Goal: Information Seeking & Learning: Learn about a topic

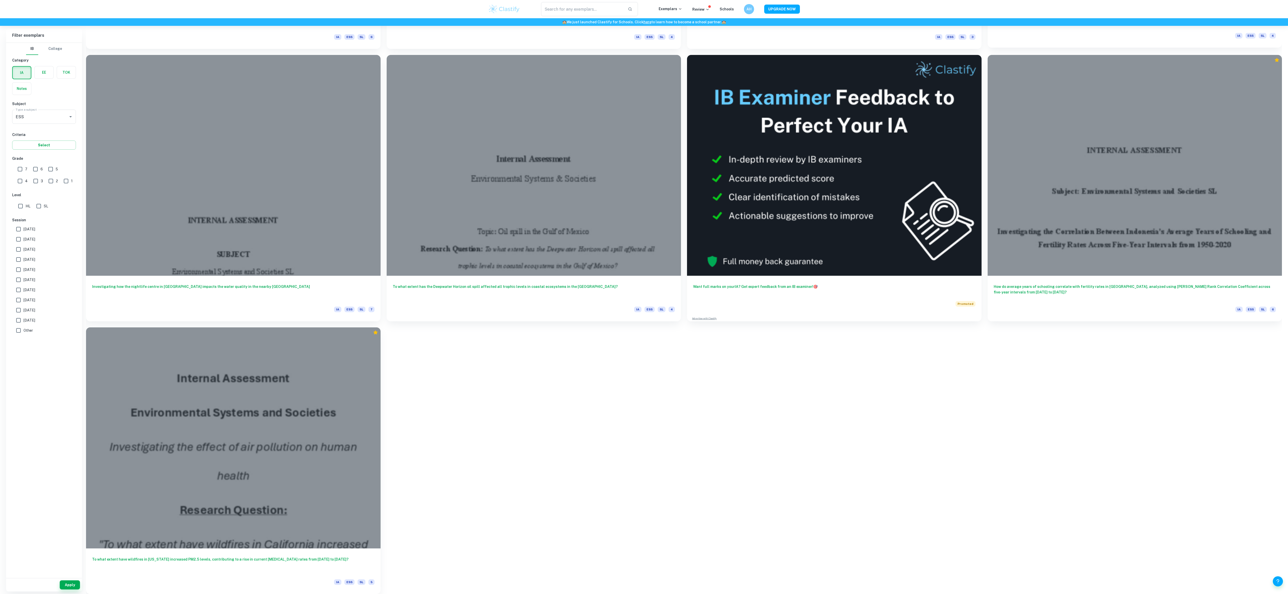
scroll to position [7751, 0]
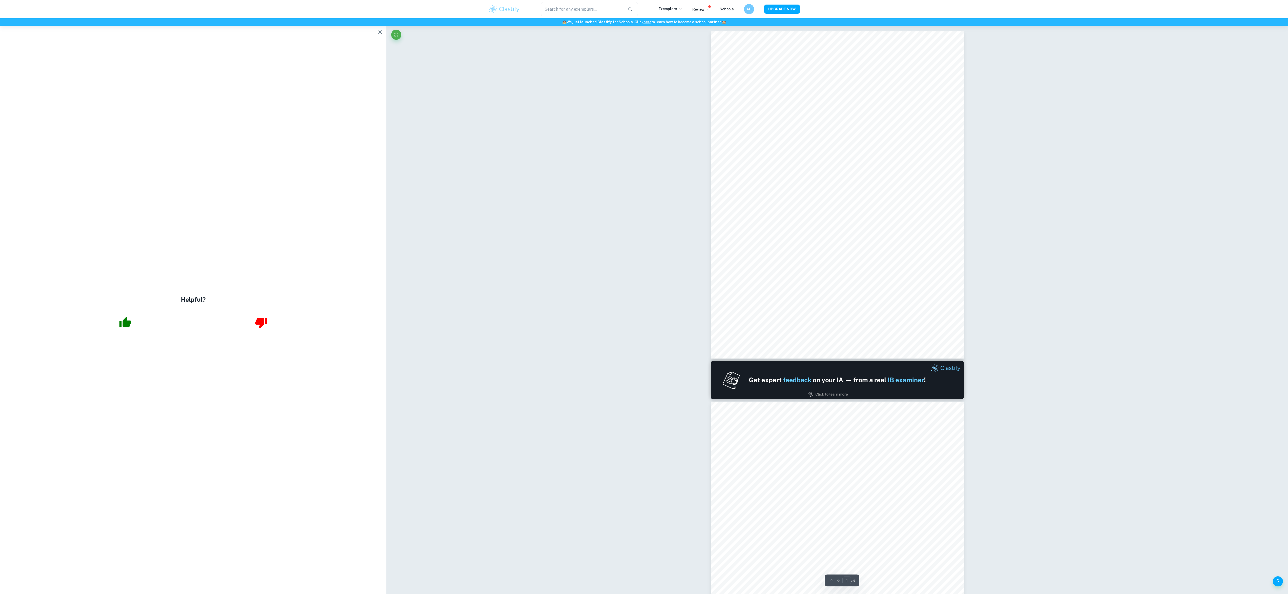
click at [371, 13] on div "​ Exemplars Review Schools AH UPGRADE NOW" at bounding box center [644, 9] width 1288 height 18
click at [372, 25] on div "🏫 We just launched Clastify for Schools. Click here to learn how to become a sc…" at bounding box center [644, 22] width 1288 height 8
click at [381, 35] on icon "button" at bounding box center [380, 32] width 6 height 6
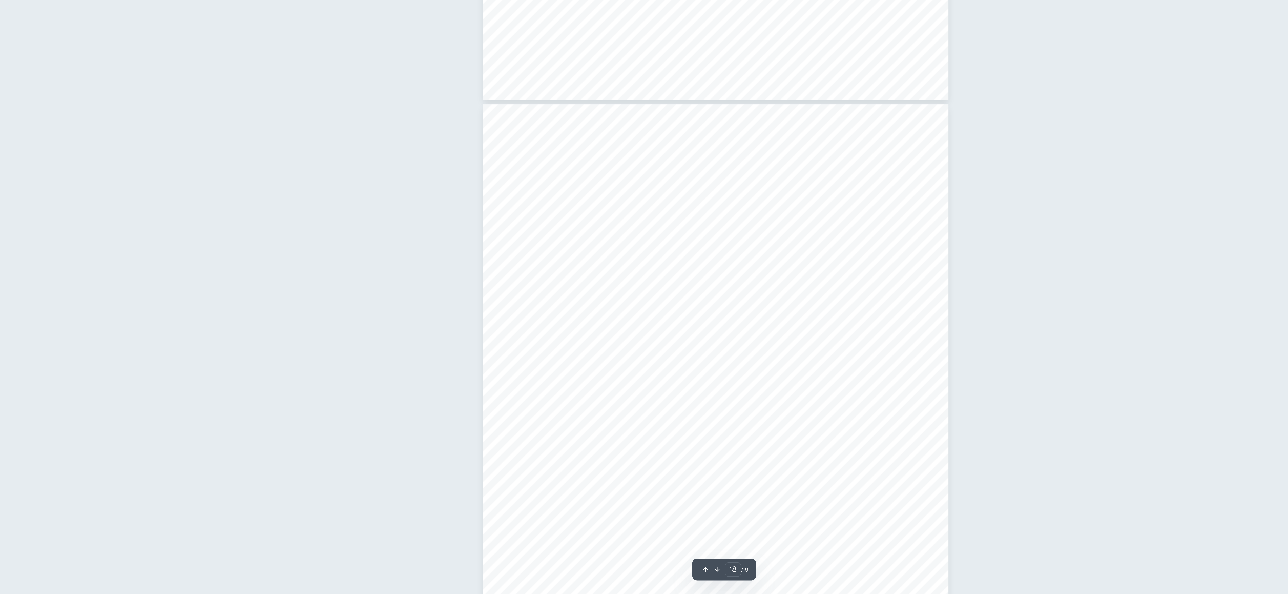
scroll to position [5871, 0]
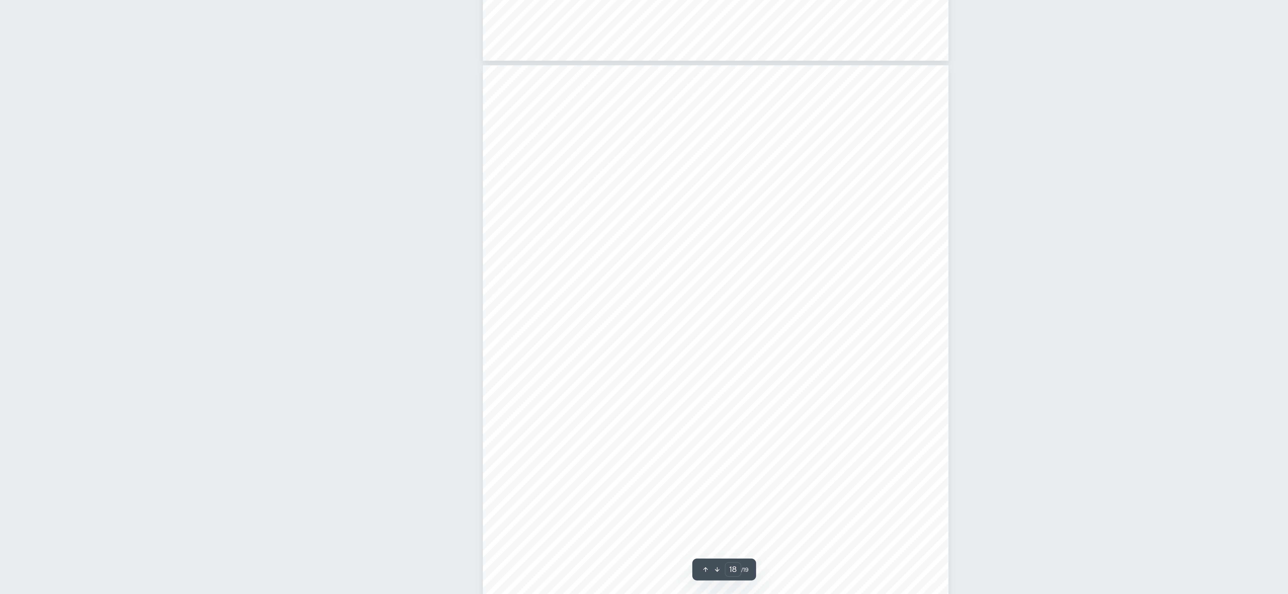
type input "19"
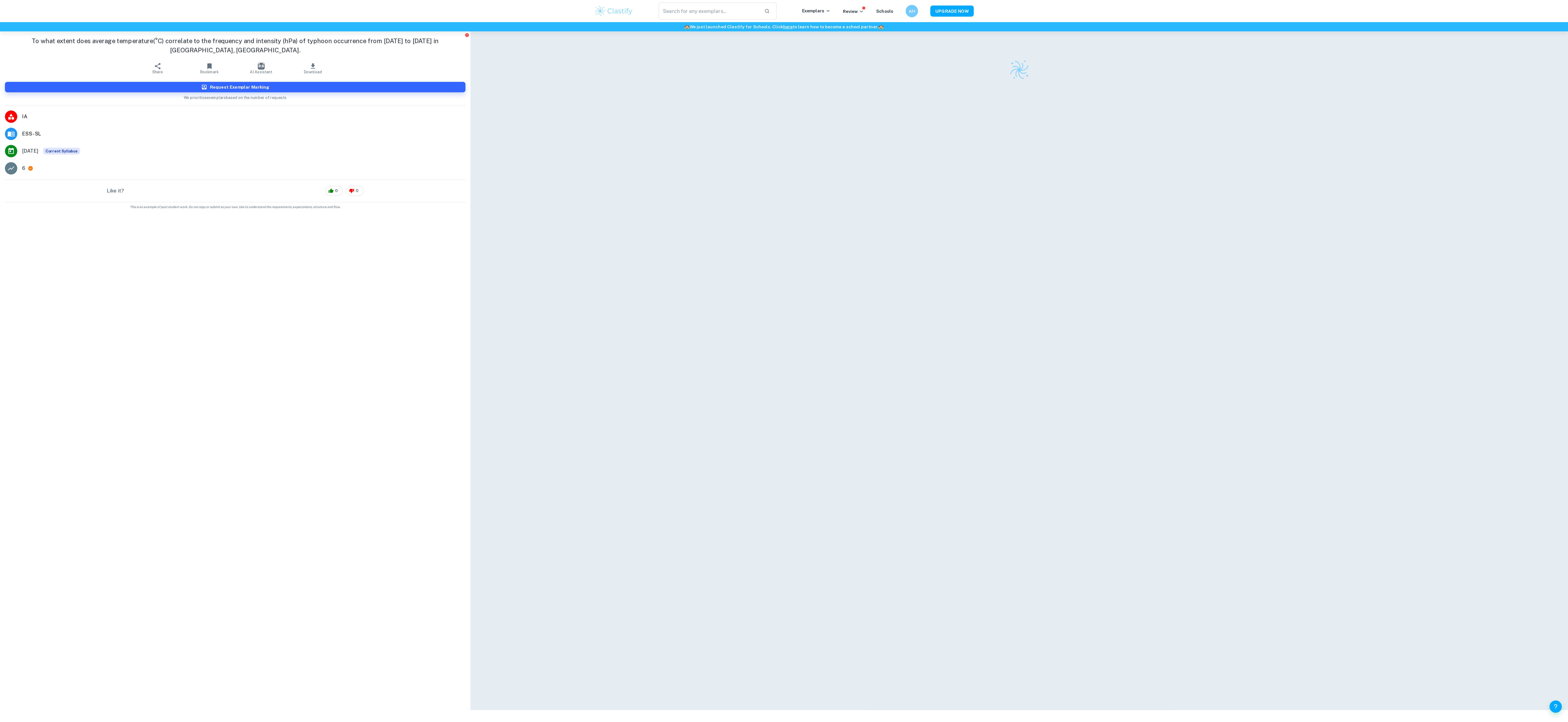
scroll to position [21, 0]
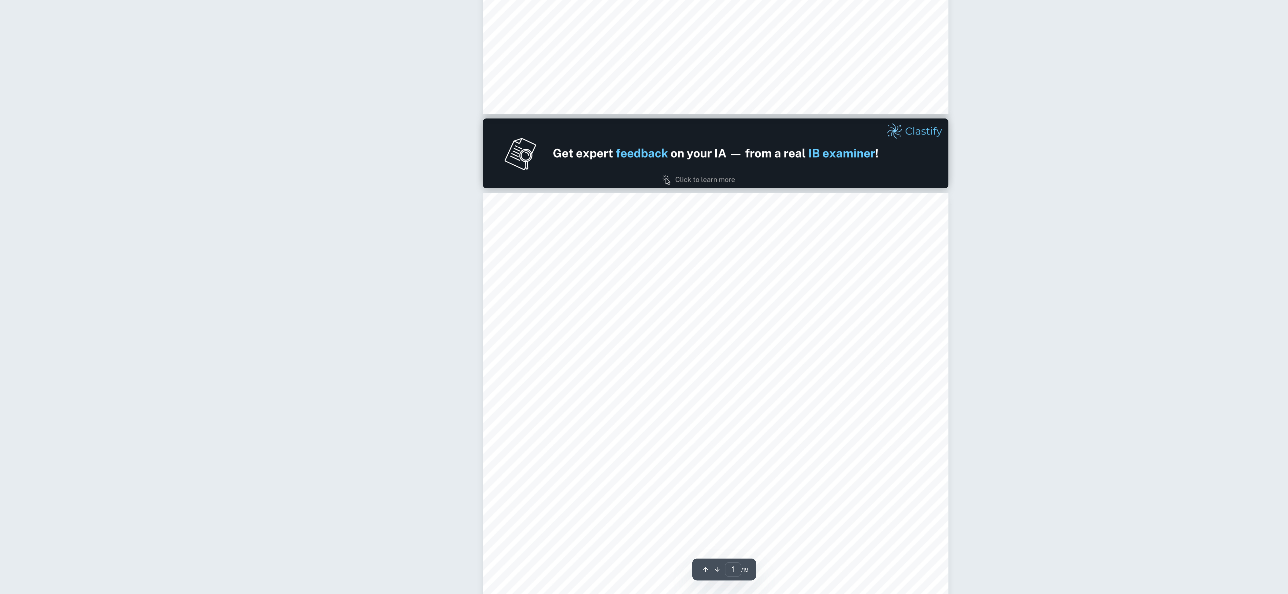
type input "2"
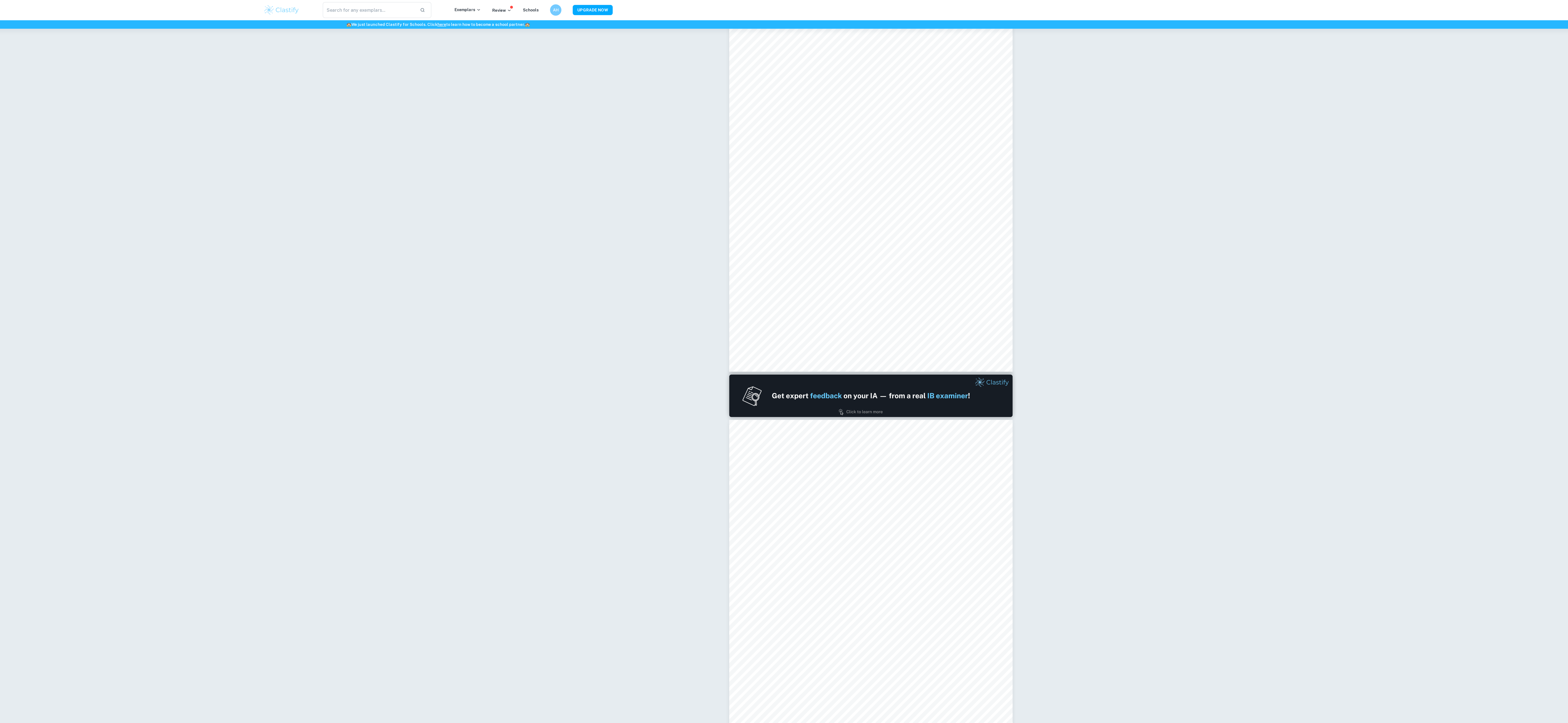
scroll to position [0, 0]
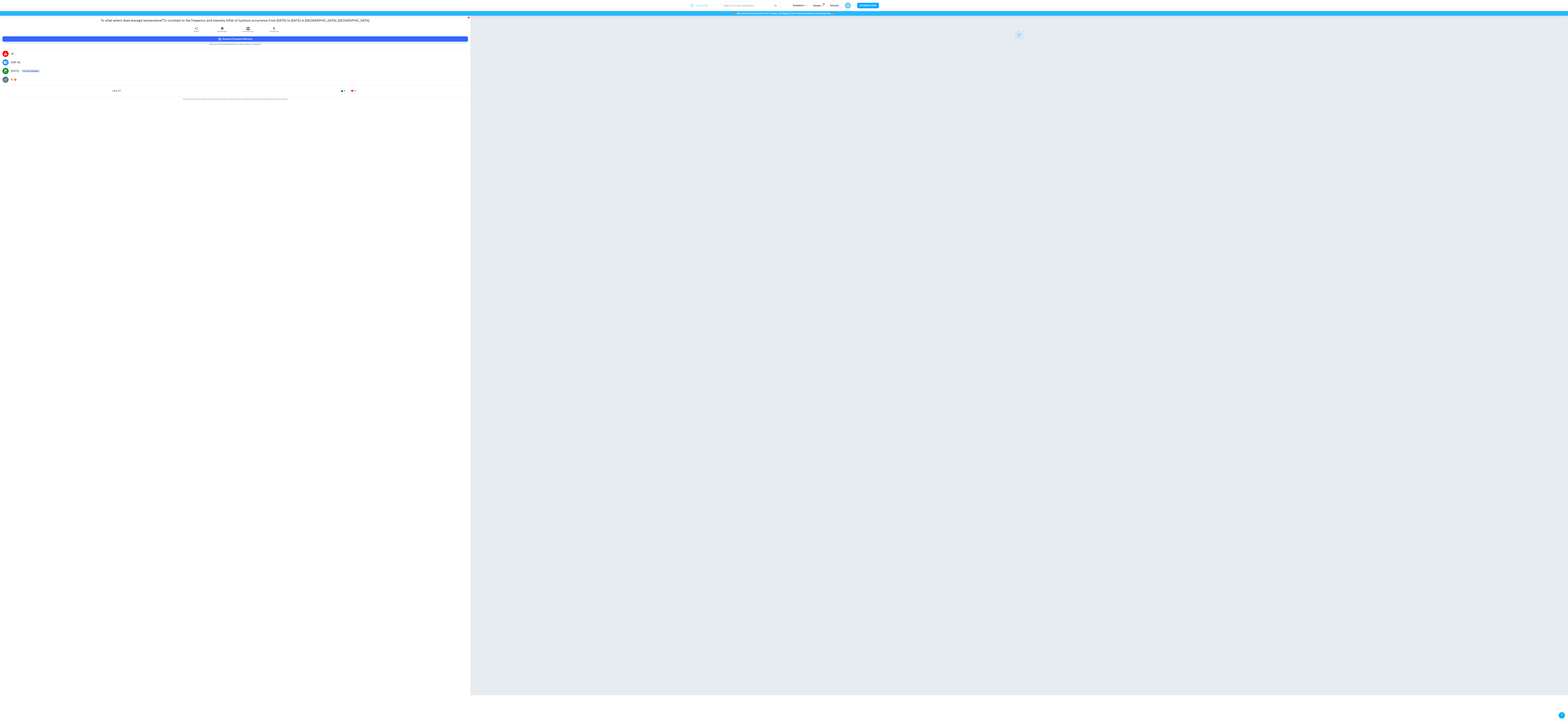
drag, startPoint x: 217, startPoint y: 178, endPoint x: 220, endPoint y: 177, distance: 3.2
click at [220, 177] on aside "To what extent does average temperature(°C) correlate to the frequency and inte…" at bounding box center [235, 369] width 471 height 707
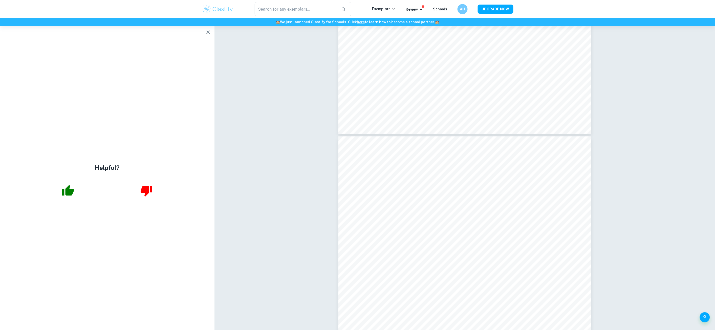
scroll to position [6063, 0]
type input "18"
